Goal: Information Seeking & Learning: Learn about a topic

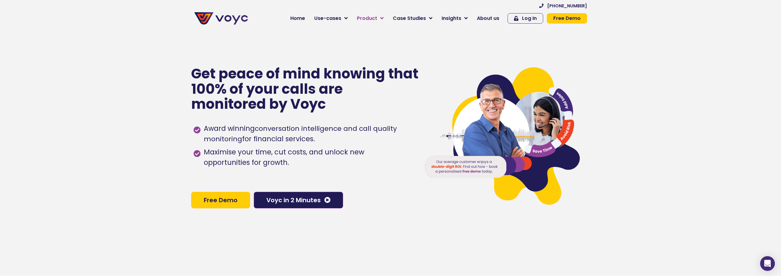
click at [376, 18] on span "Product" at bounding box center [367, 18] width 20 height 7
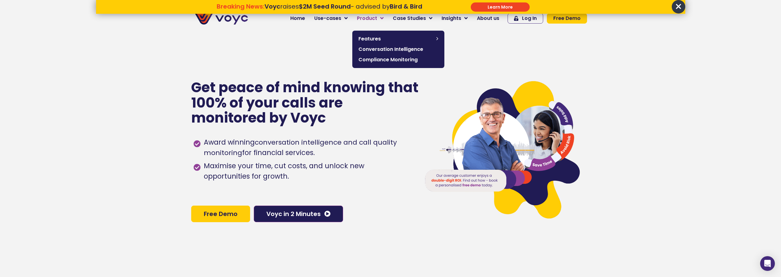
click at [375, 17] on span "Product" at bounding box center [367, 18] width 20 height 7
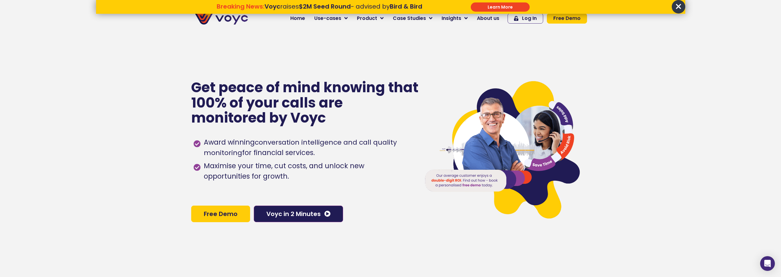
click at [304, 204] on div "Get peace of mind knowing that 100% of your calls are monitored by Voyc Award w…" at bounding box center [302, 151] width 223 height 277
click at [305, 217] on span "Voyc in 2 Minutes" at bounding box center [293, 214] width 54 height 6
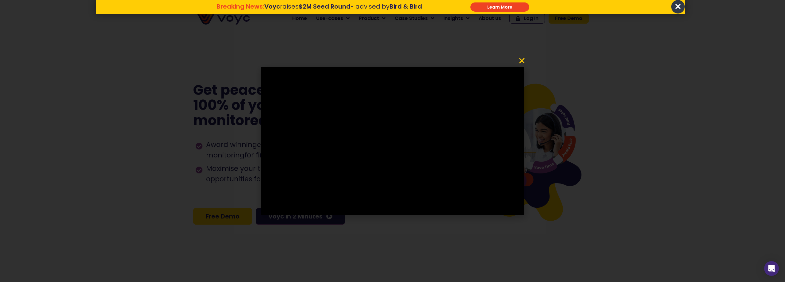
click at [519, 60] on icon "Close" at bounding box center [521, 60] width 7 height 7
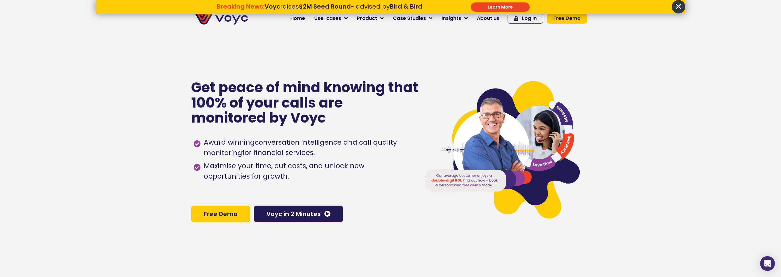
click at [679, 4] on span "×" at bounding box center [678, 6] width 13 height 13
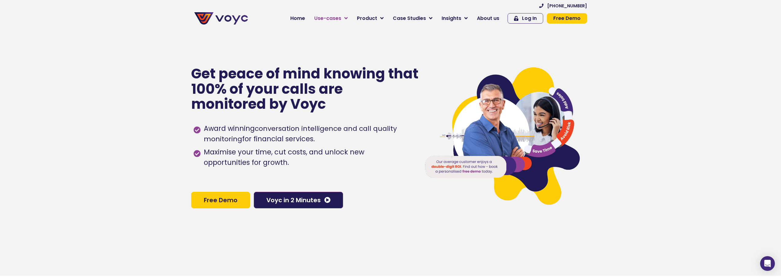
click at [340, 20] on span "Use-cases" at bounding box center [327, 18] width 27 height 7
click at [346, 14] on link "Use-cases" at bounding box center [331, 18] width 43 height 12
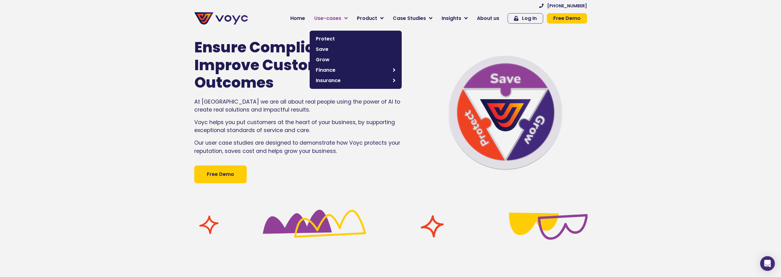
click at [352, 17] on link "Use-cases" at bounding box center [331, 18] width 43 height 12
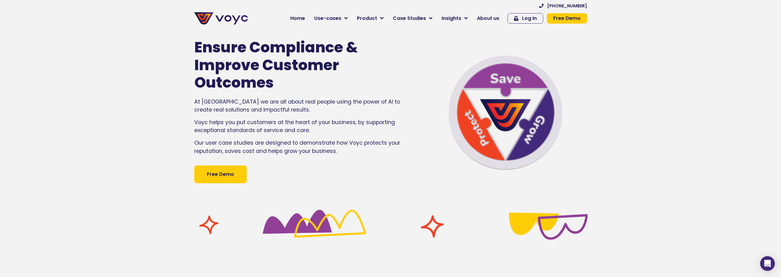
click at [146, 86] on section "Ensure Compliance & Improve Customer Outcomes At Voyc we are all about real peo…" at bounding box center [390, 102] width 781 height 206
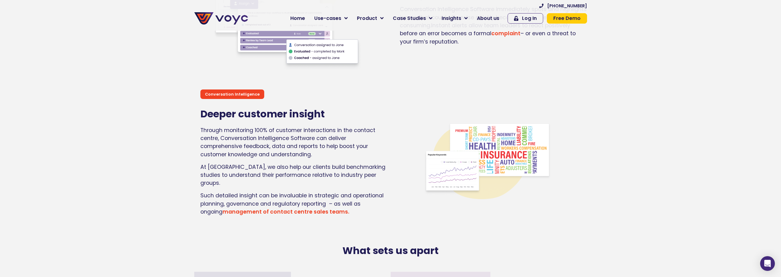
scroll to position [1227, 0]
